Goal: Task Accomplishment & Management: Use online tool/utility

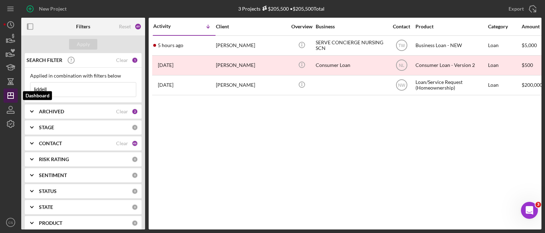
drag, startPoint x: 54, startPoint y: 87, endPoint x: 9, endPoint y: 92, distance: 45.9
click at [9, 92] on div "New Project 3 Projects $205,500 • $205,500 Total liddell Export Icon/Export Fil…" at bounding box center [273, 114] width 538 height 229
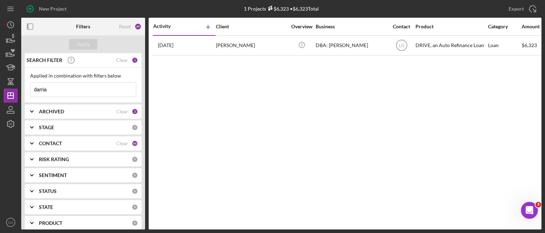
drag, startPoint x: 57, startPoint y: 92, endPoint x: 23, endPoint y: 93, distance: 34.3
click at [23, 93] on div "SEARCH FILTER Clear 1 Applied in combination with filters below darria Icon/Men…" at bounding box center [83, 141] width 124 height 176
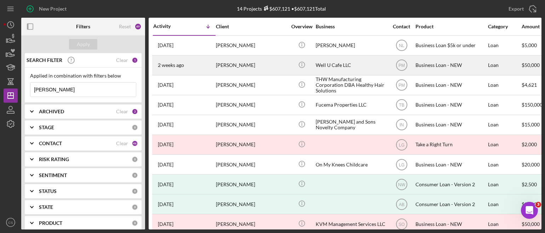
type input "[PERSON_NAME]"
click at [174, 65] on time "2 weeks ago" at bounding box center [171, 65] width 26 height 6
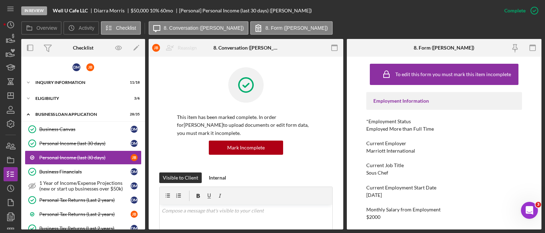
scroll to position [13, 0]
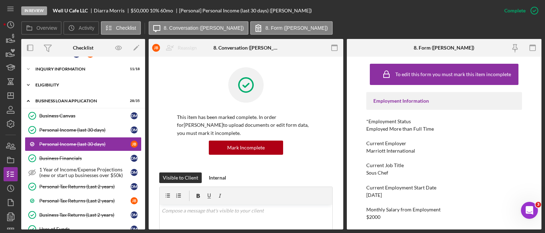
click at [29, 83] on icon "Icon/Expander" at bounding box center [28, 85] width 14 height 14
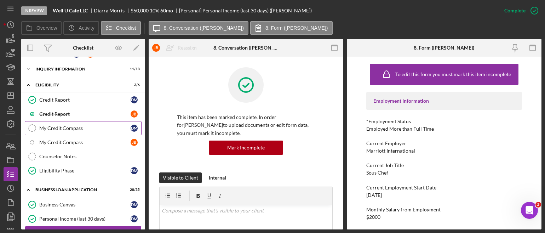
click at [46, 127] on div "My Credit Compass" at bounding box center [84, 128] width 91 height 6
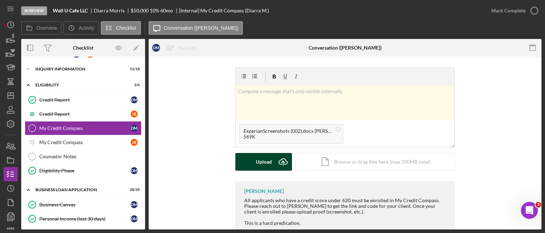
click at [284, 161] on icon "Icon/Upload" at bounding box center [283, 162] width 18 height 18
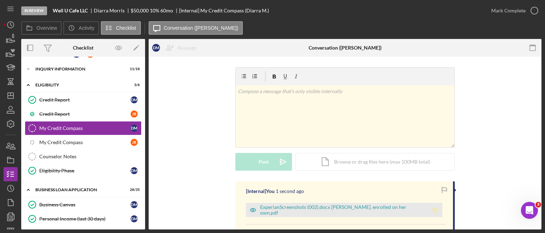
click at [428, 209] on icon "Icon/Star" at bounding box center [435, 210] width 14 height 14
